Goal: Task Accomplishment & Management: Manage account settings

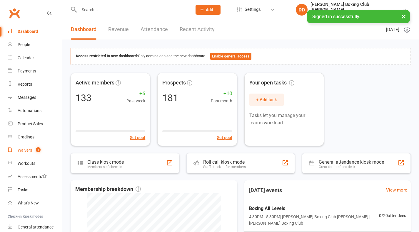
click at [26, 151] on div "Waivers" at bounding box center [25, 150] width 14 height 5
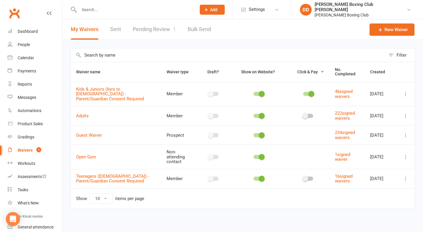
click at [152, 30] on link "Pending Review 1" at bounding box center [154, 29] width 43 height 20
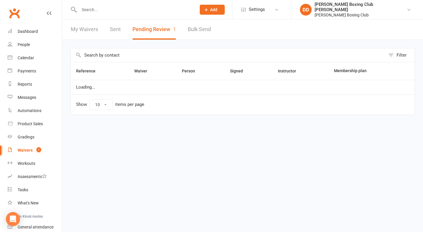
select select "50"
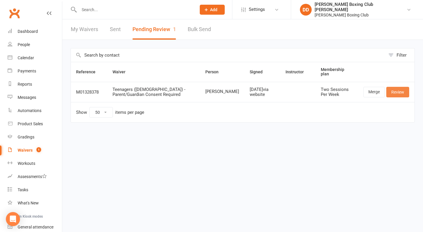
click at [397, 90] on link "Review" at bounding box center [397, 92] width 23 height 11
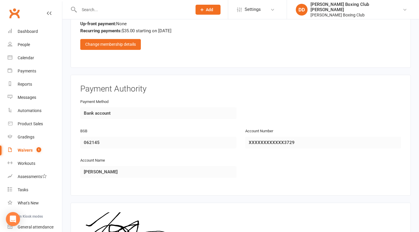
scroll to position [569, 0]
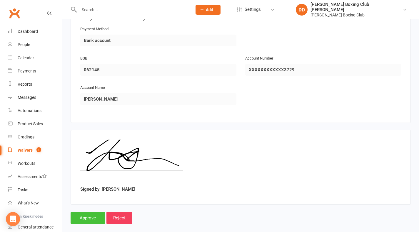
click at [88, 212] on input "Approve" at bounding box center [88, 218] width 34 height 12
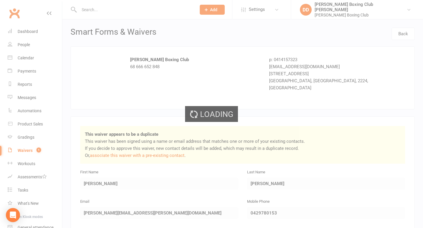
select select "50"
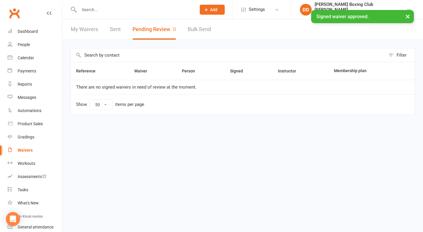
click at [25, 152] on div "Waivers" at bounding box center [25, 150] width 15 height 5
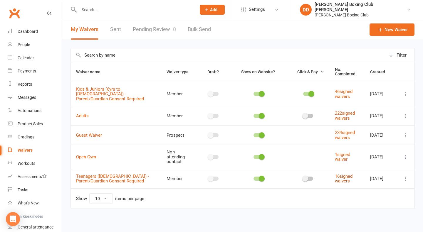
click at [337, 174] on link "16 signed waivers" at bounding box center [344, 179] width 18 height 10
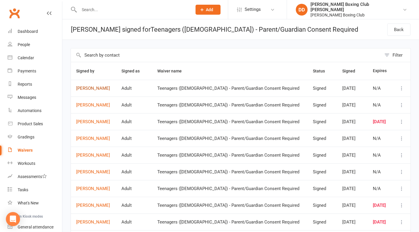
click at [88, 89] on link "[PERSON_NAME]" at bounding box center [93, 88] width 35 height 5
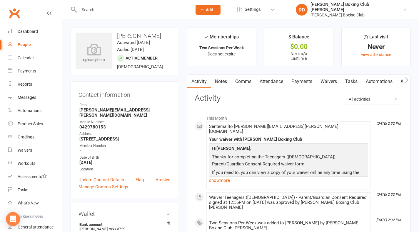
click at [183, 67] on main "✓ Memberships Two Sessions Per Week Does not expire $ Balance $0.00 Next: n/a L…" at bounding box center [298, 198] width 232 height 340
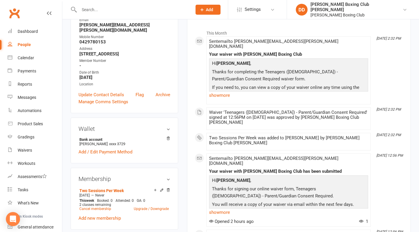
scroll to position [118, 0]
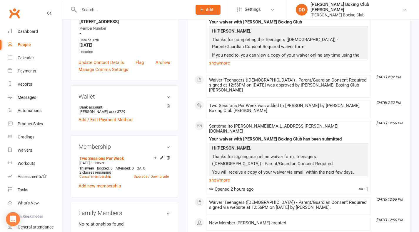
click at [26, 44] on div "People" at bounding box center [24, 44] width 13 height 5
select select "100"
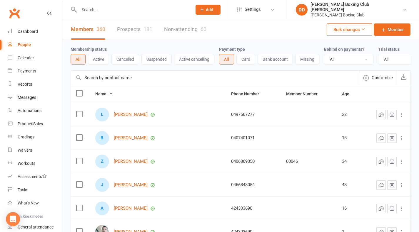
click at [87, 11] on input "text" at bounding box center [132, 10] width 110 height 8
click at [29, 150] on div "Waivers" at bounding box center [25, 150] width 14 height 5
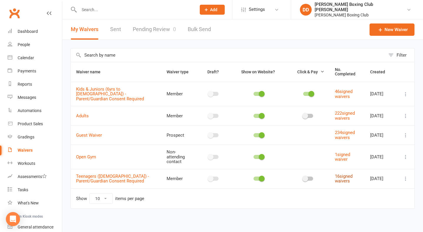
click at [336, 174] on link "16 signed waivers" at bounding box center [344, 179] width 18 height 10
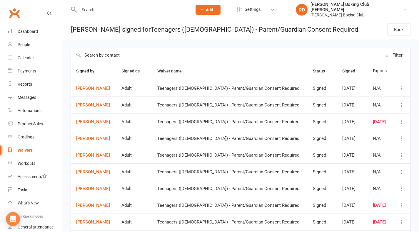
click at [88, 9] on input "text" at bounding box center [132, 10] width 110 height 8
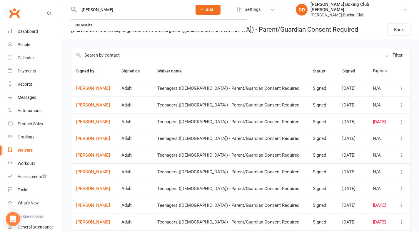
type input "[PERSON_NAME]"
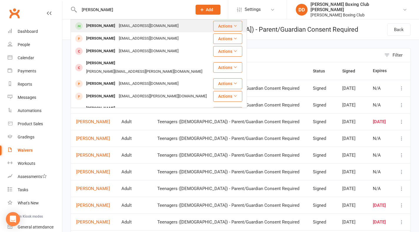
click at [218, 28] on button "Actions" at bounding box center [227, 26] width 29 height 11
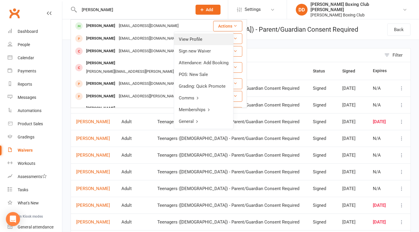
click at [187, 39] on link "View Profile" at bounding box center [203, 39] width 59 height 12
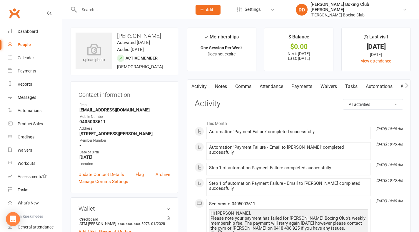
click at [305, 87] on link "Payments" at bounding box center [301, 87] width 29 height 14
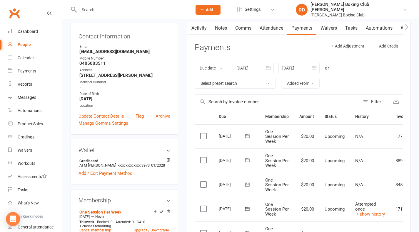
scroll to position [59, 0]
click at [27, 46] on div "People" at bounding box center [24, 44] width 13 height 5
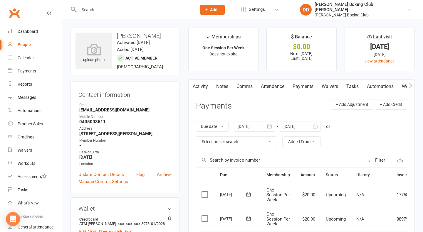
select select "100"
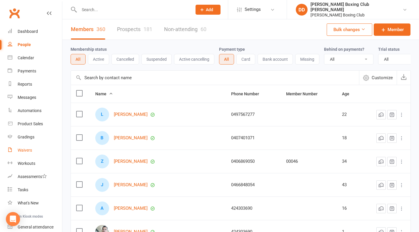
click at [25, 153] on div "Waivers" at bounding box center [25, 150] width 14 height 5
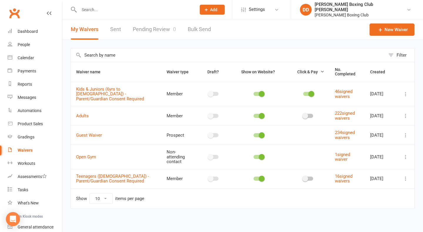
click at [24, 149] on div "Waivers" at bounding box center [25, 150] width 15 height 5
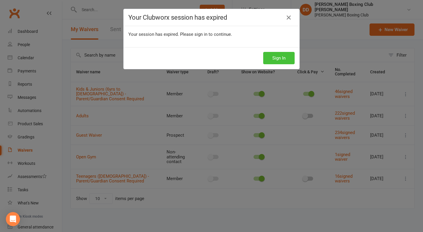
click at [281, 57] on button "Sign In" at bounding box center [278, 58] width 31 height 12
